Goal: Task Accomplishment & Management: Use online tool/utility

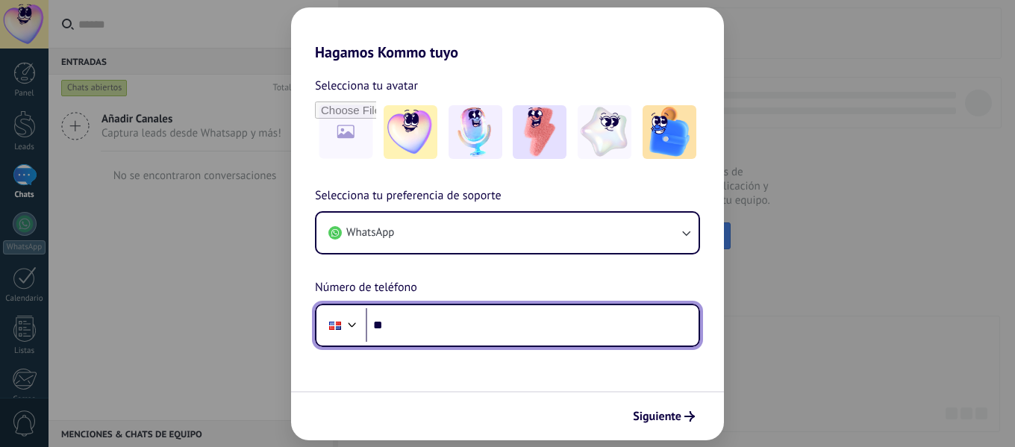
click at [469, 323] on input "**" at bounding box center [532, 325] width 333 height 34
click at [469, 323] on input "**********" at bounding box center [532, 325] width 333 height 34
click at [392, 328] on input "**********" at bounding box center [532, 325] width 333 height 34
type input "**********"
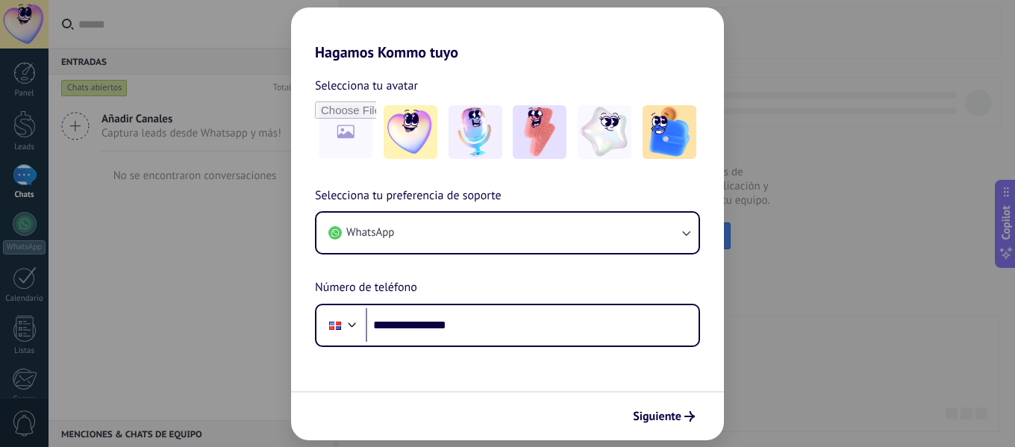
click at [673, 415] on span "Siguiente" at bounding box center [657, 416] width 49 height 10
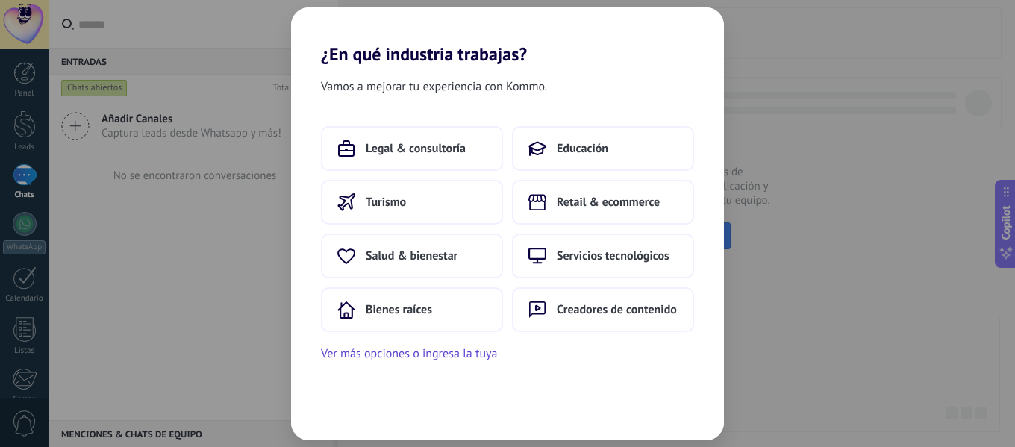
click at [424, 306] on span "Bienes raíces" at bounding box center [399, 309] width 66 height 15
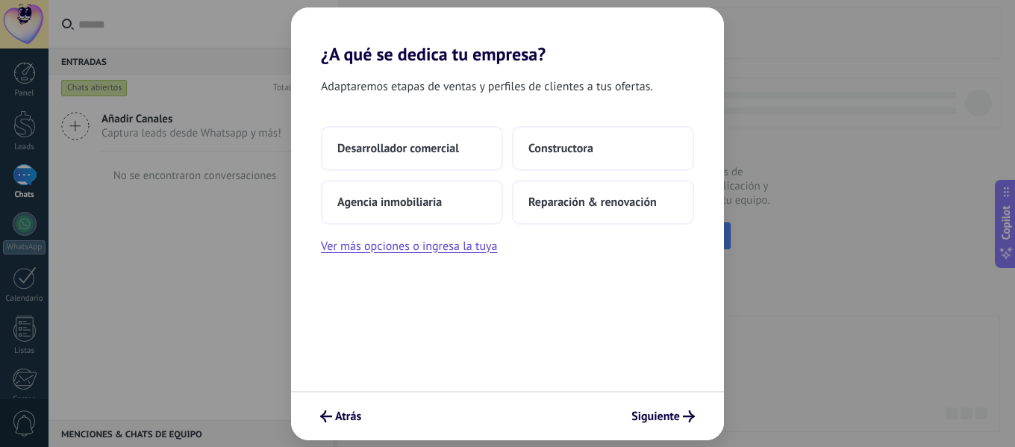
click at [463, 202] on button "Agencia inmobiliaria" at bounding box center [412, 202] width 182 height 45
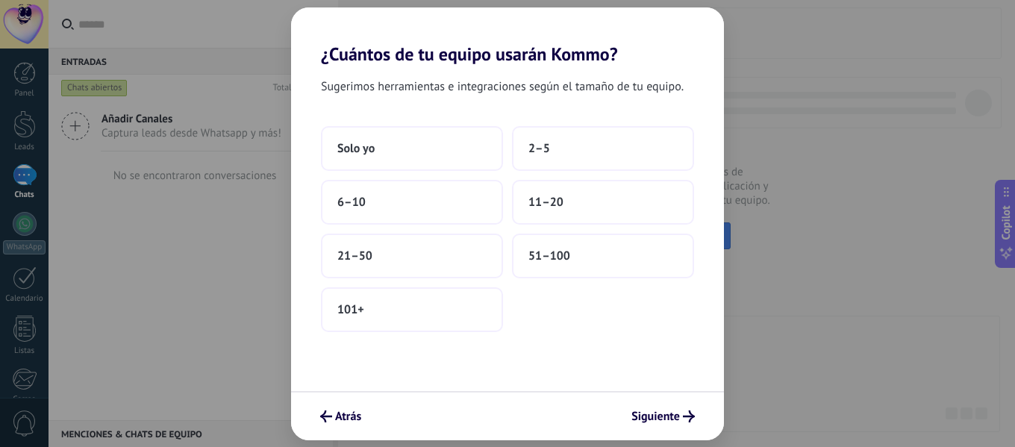
click at [446, 150] on button "Solo yo" at bounding box center [412, 148] width 182 height 45
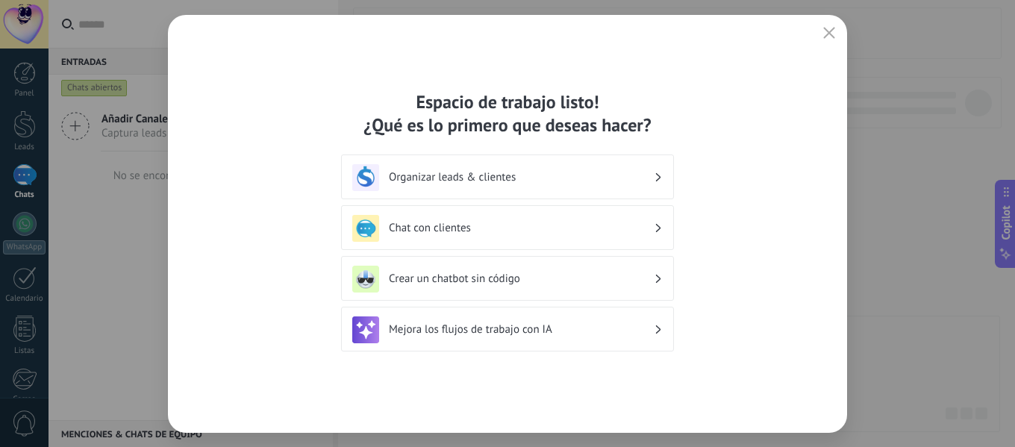
click at [592, 226] on h3 "Chat con clientes" at bounding box center [521, 228] width 265 height 14
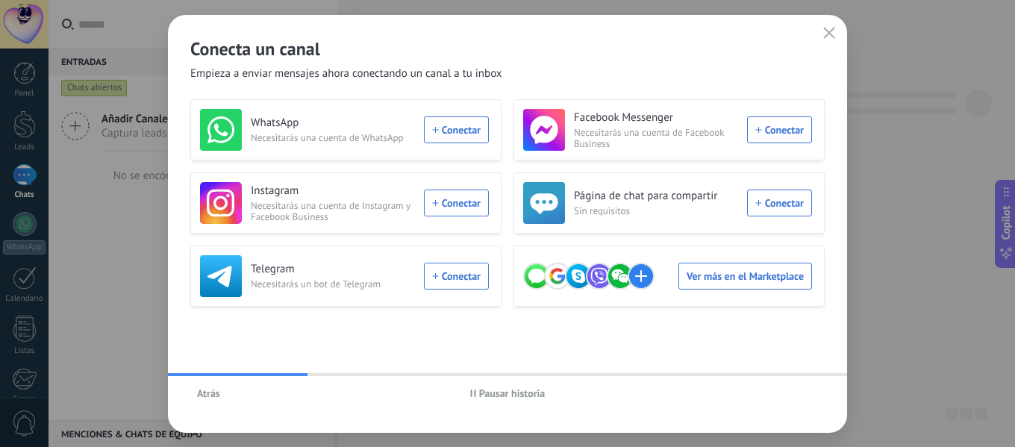
click at [462, 133] on div "WhatsApp Necesitarás una cuenta de WhatsApp Conectar" at bounding box center [344, 130] width 289 height 42
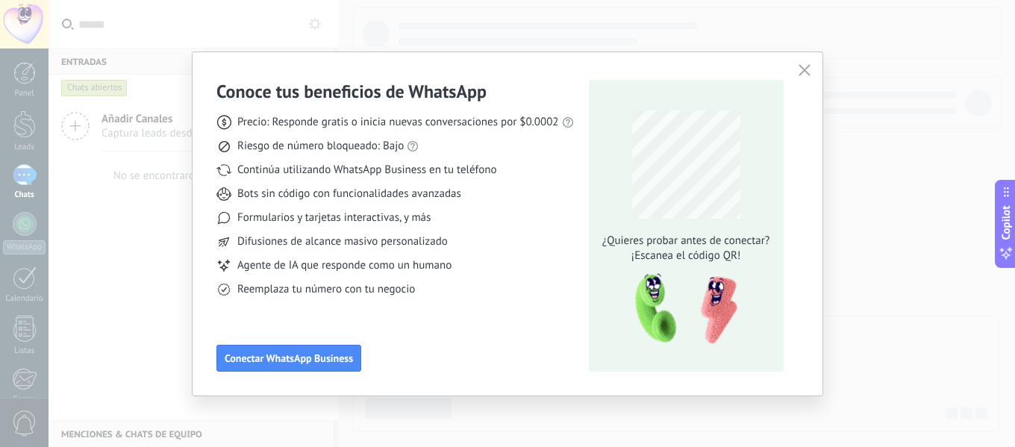
click at [320, 365] on button "Conectar WhatsApp Business" at bounding box center [288, 358] width 145 height 27
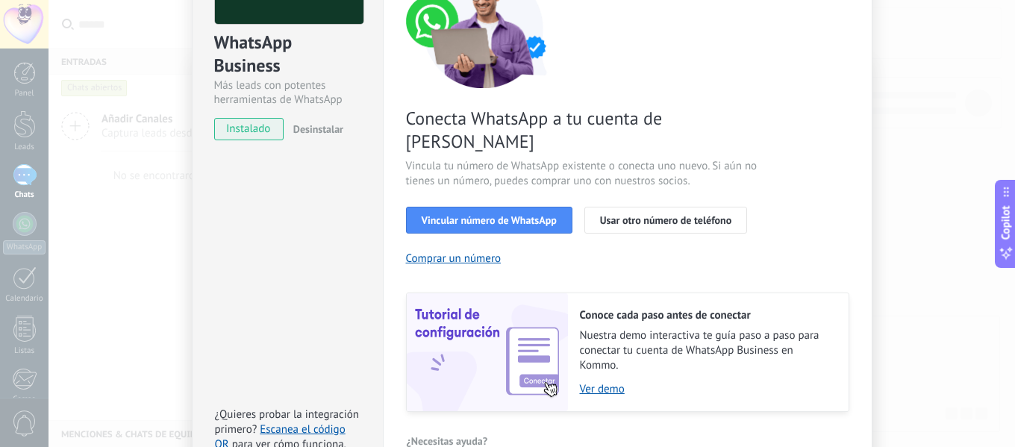
scroll to position [66, 0]
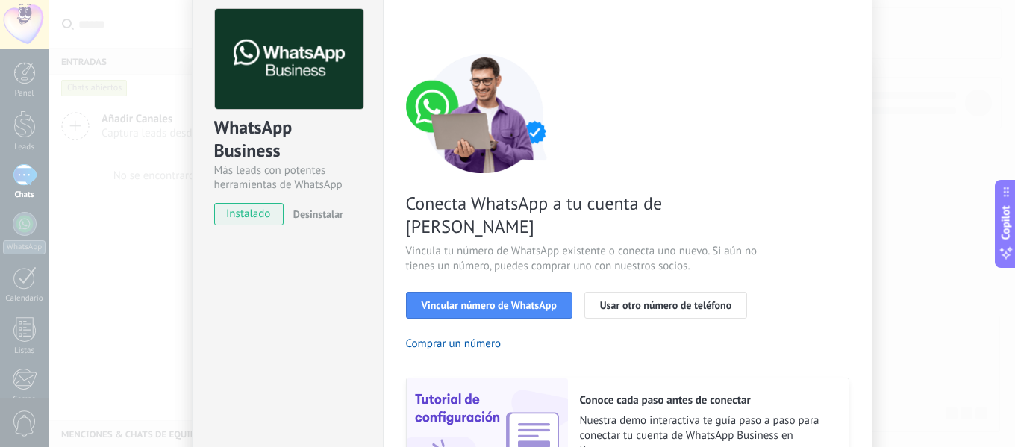
click at [501, 300] on span "Vincular número de WhatsApp" at bounding box center [489, 305] width 135 height 10
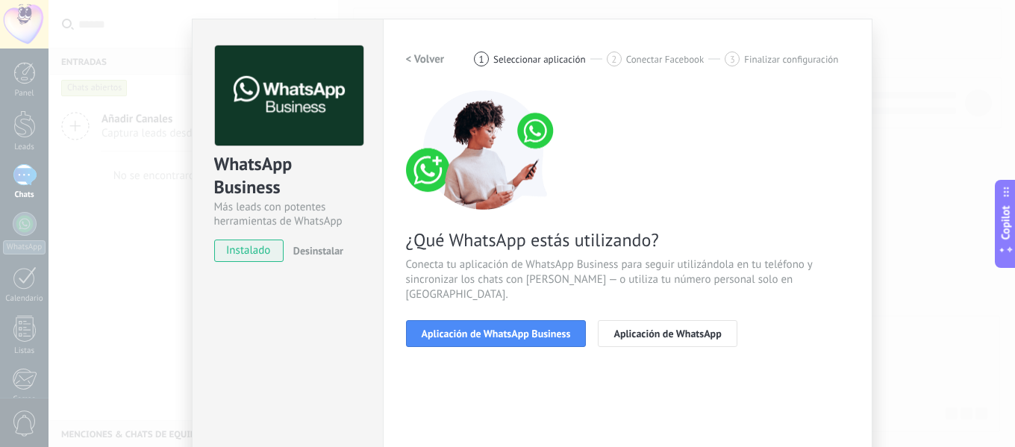
scroll to position [0, 0]
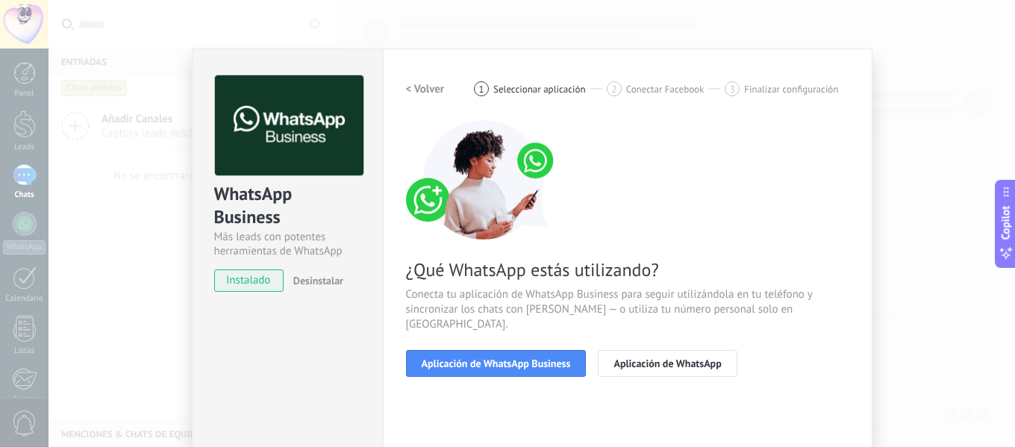
click at [527, 350] on button "Aplicación de WhatsApp Business" at bounding box center [496, 363] width 181 height 27
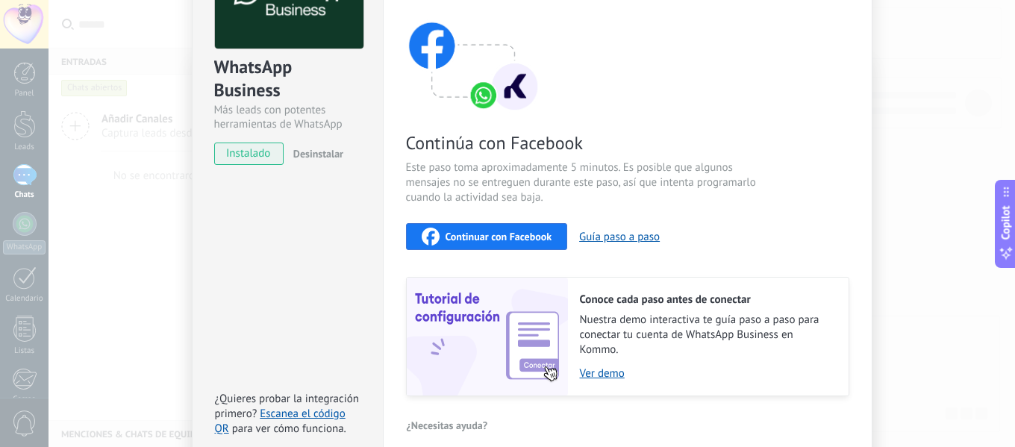
scroll to position [199, 0]
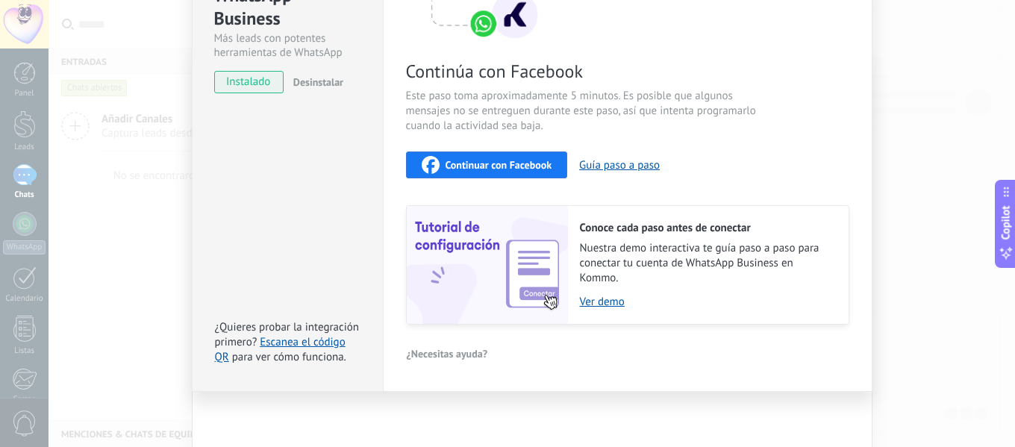
click at [488, 169] on span "Continuar con Facebook" at bounding box center [499, 165] width 107 height 10
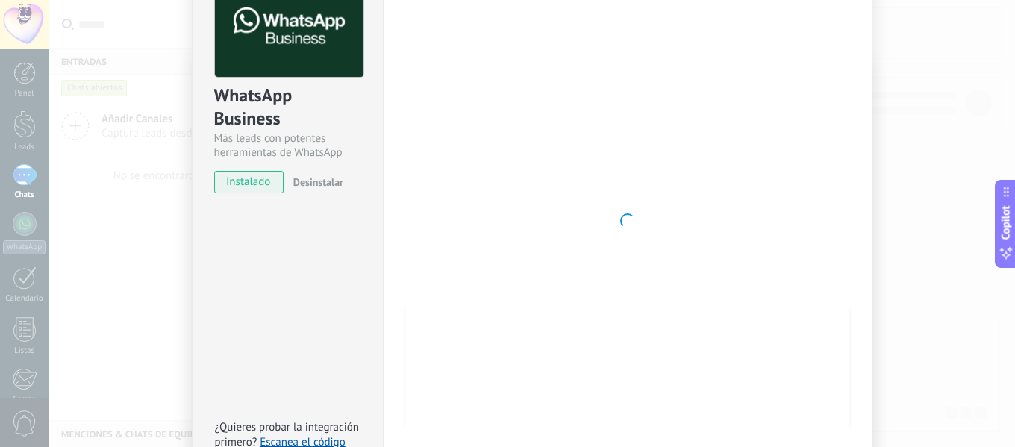
scroll to position [0, 0]
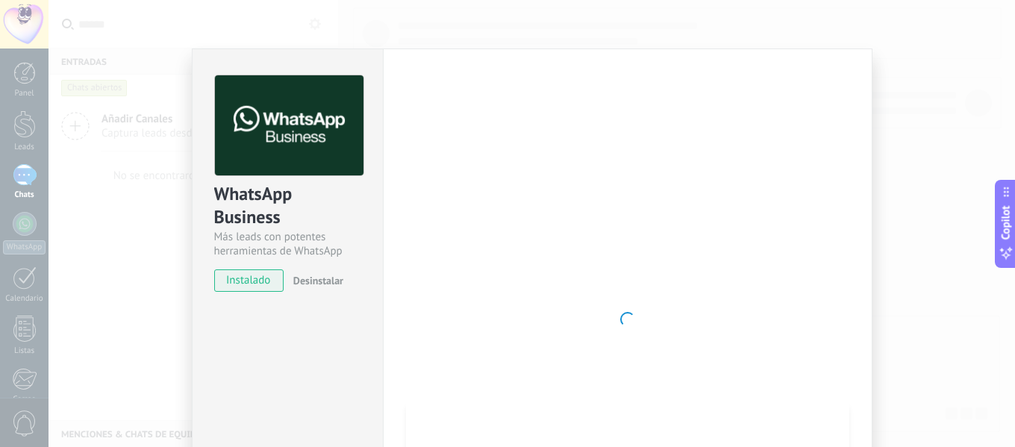
click at [949, 147] on div "WhatsApp Business Más leads con potentes herramientas de WhatsApp instalado Des…" at bounding box center [532, 223] width 966 height 447
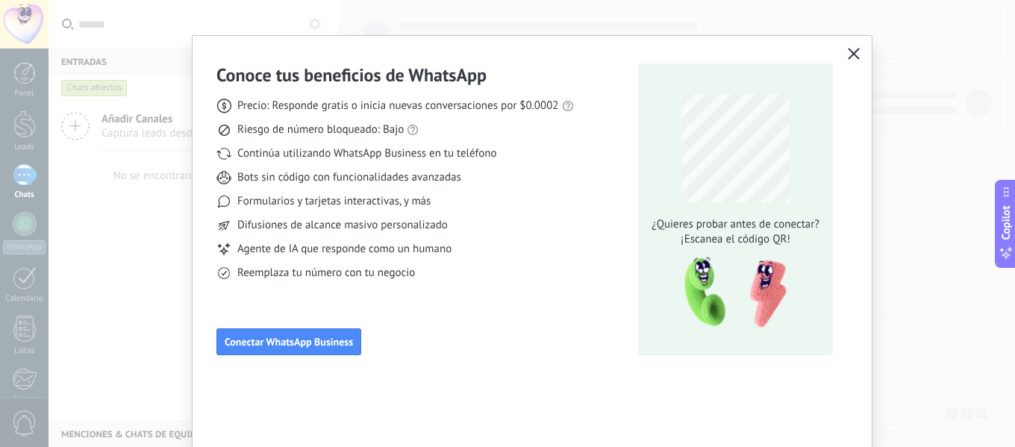
scroll to position [24, 0]
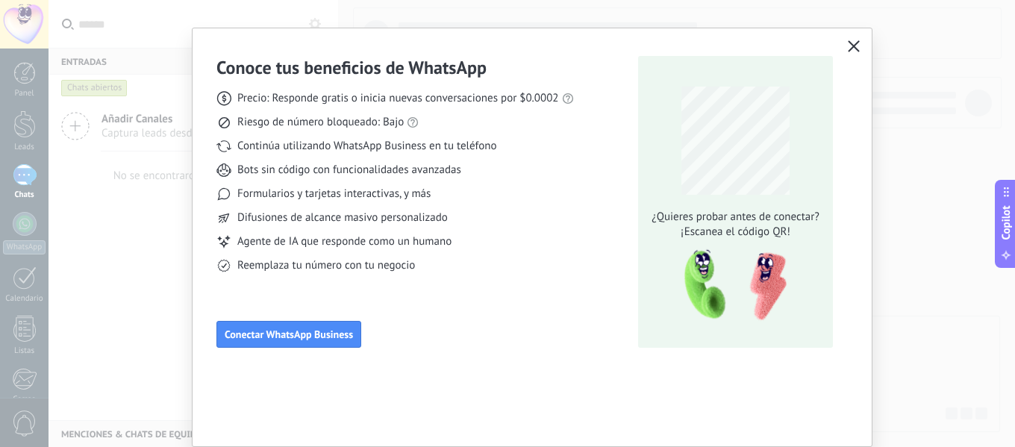
click at [275, 337] on span "Conectar WhatsApp Business" at bounding box center [289, 334] width 128 height 10
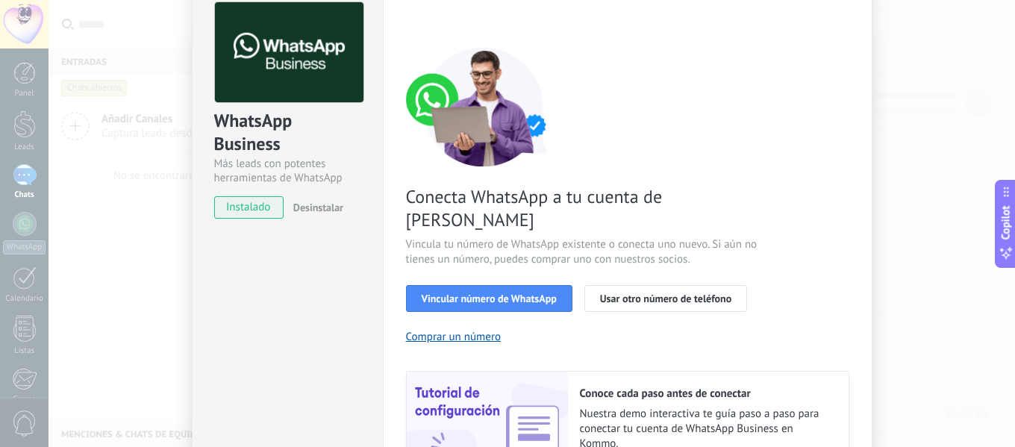
scroll to position [66, 0]
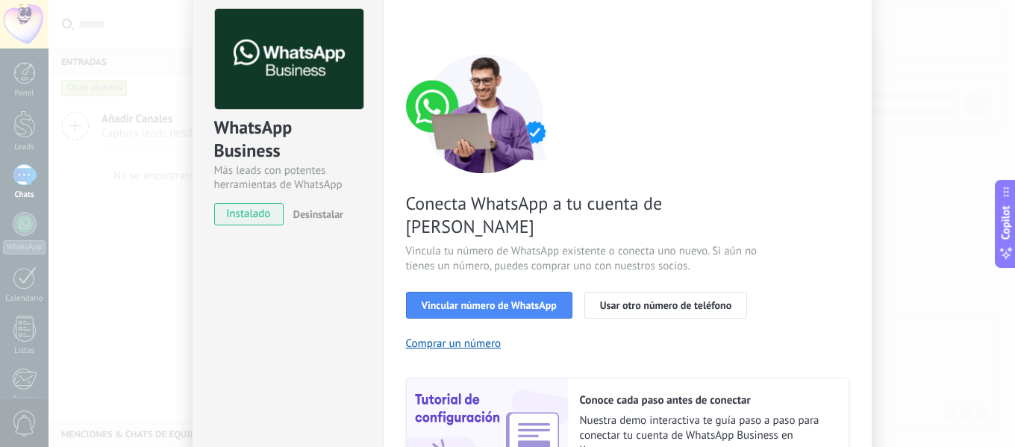
click at [522, 292] on button "Vincular número de WhatsApp" at bounding box center [489, 305] width 166 height 27
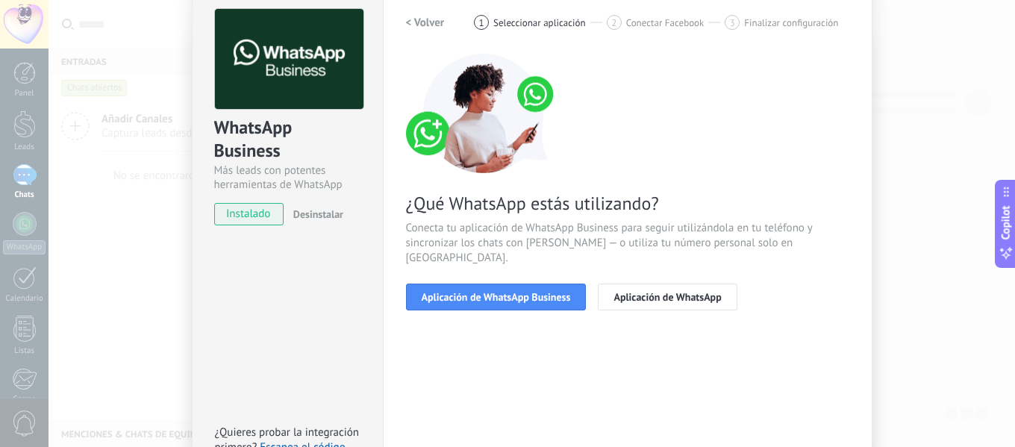
scroll to position [0, 0]
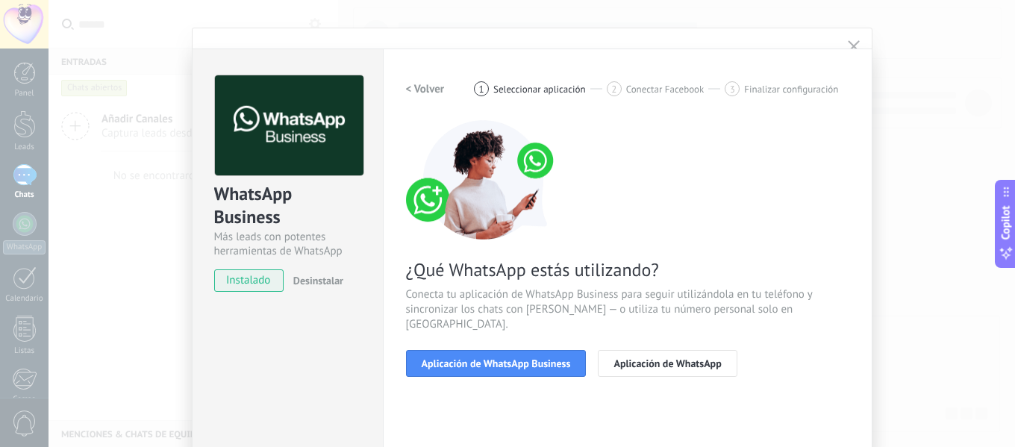
click at [535, 358] on span "Aplicación de WhatsApp Business" at bounding box center [496, 363] width 149 height 10
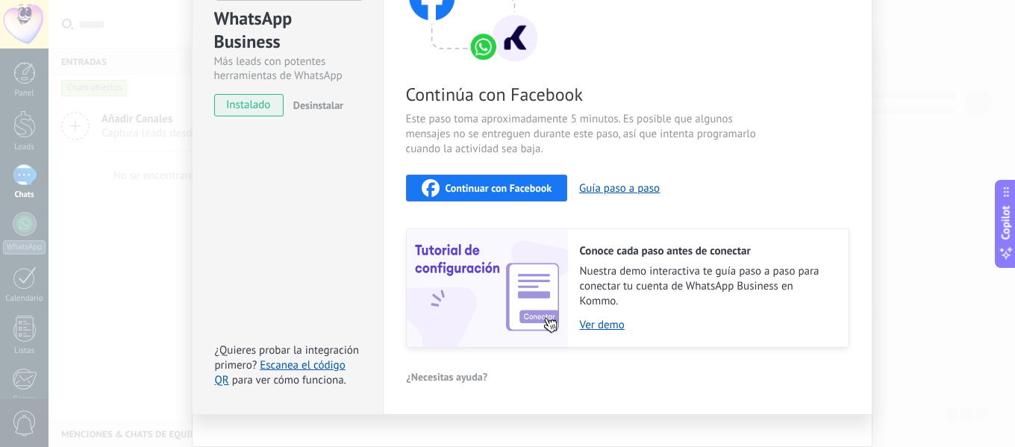
scroll to position [199, 0]
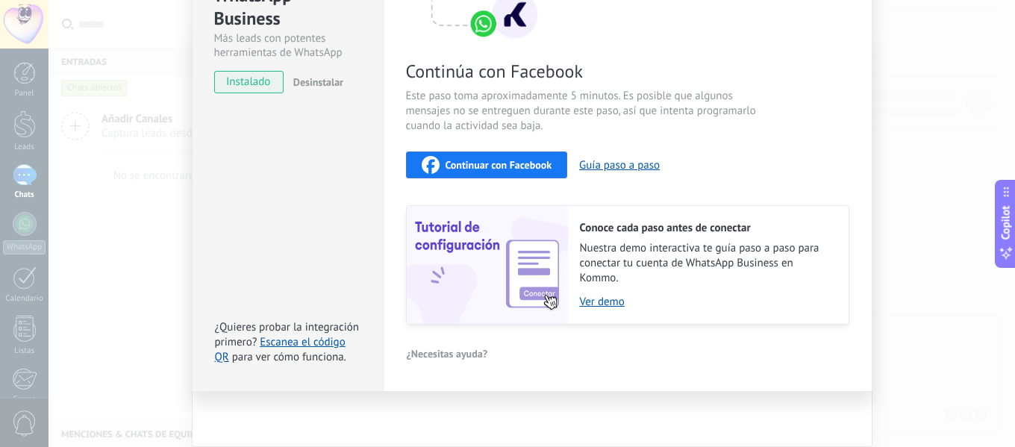
click at [531, 166] on span "Continuar con Facebook" at bounding box center [499, 165] width 107 height 10
